Goal: Transaction & Acquisition: Purchase product/service

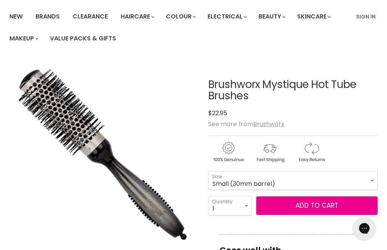
scroll to position [51, 0]
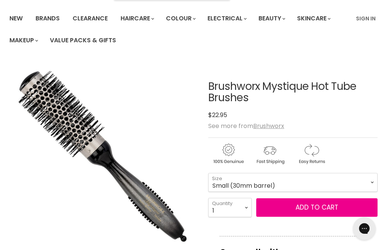
click at [329, 207] on span "Add to cart" at bounding box center [316, 207] width 43 height 9
click at [324, 209] on span "Add to cart" at bounding box center [316, 207] width 43 height 9
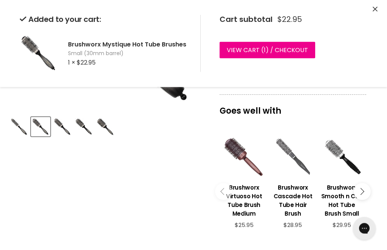
scroll to position [193, 0]
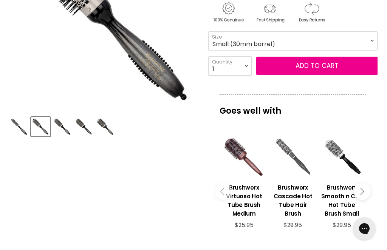
click at [341, 151] on div "Main content" at bounding box center [341, 156] width 41 height 41
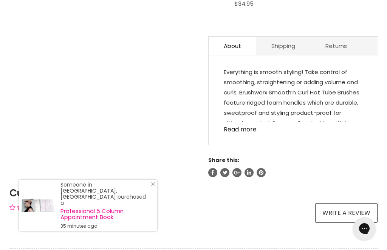
scroll to position [409, 0]
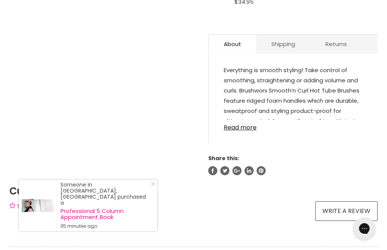
click at [245, 123] on link "Read more" at bounding box center [293, 125] width 139 height 11
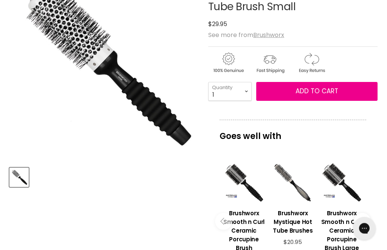
scroll to position [142, 0]
click at [304, 189] on div "Main content" at bounding box center [292, 182] width 41 height 41
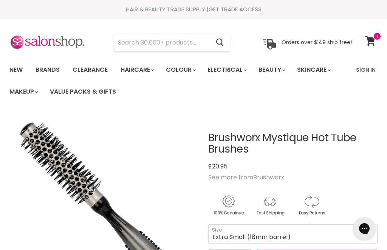
click at [378, 36] on span at bounding box center [377, 36] width 8 height 8
